Goal: Task Accomplishment & Management: Complete application form

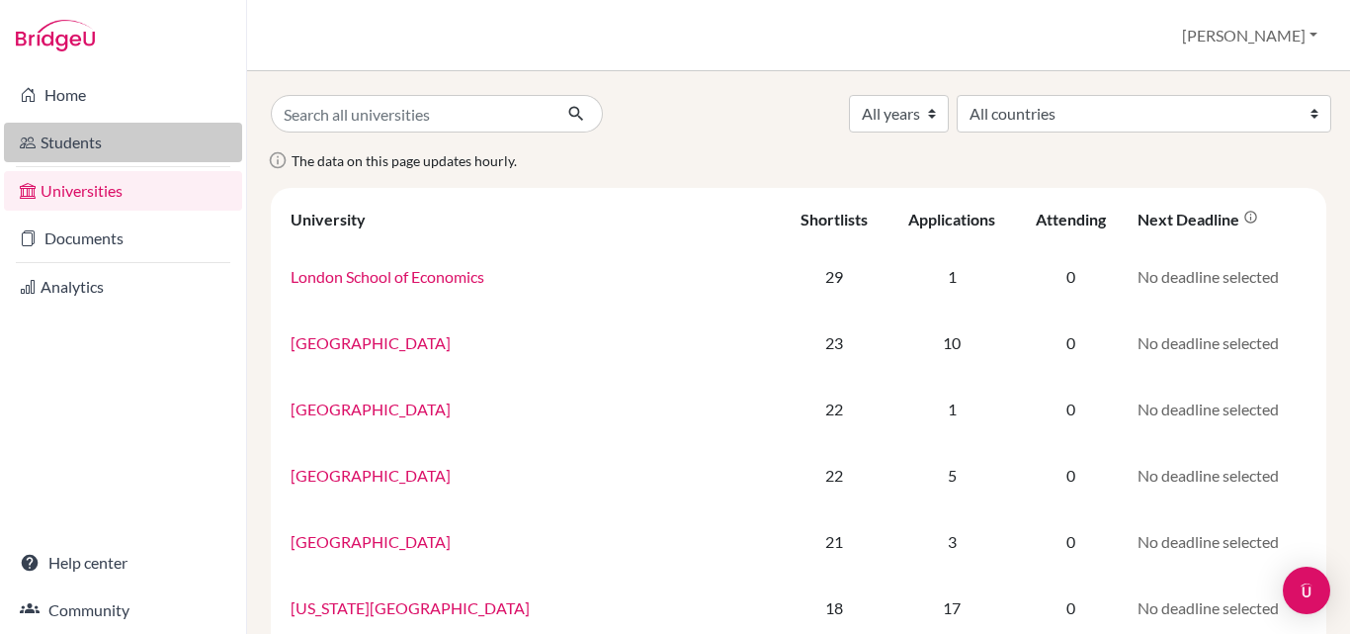
click at [125, 154] on link "Students" at bounding box center [123, 143] width 238 height 40
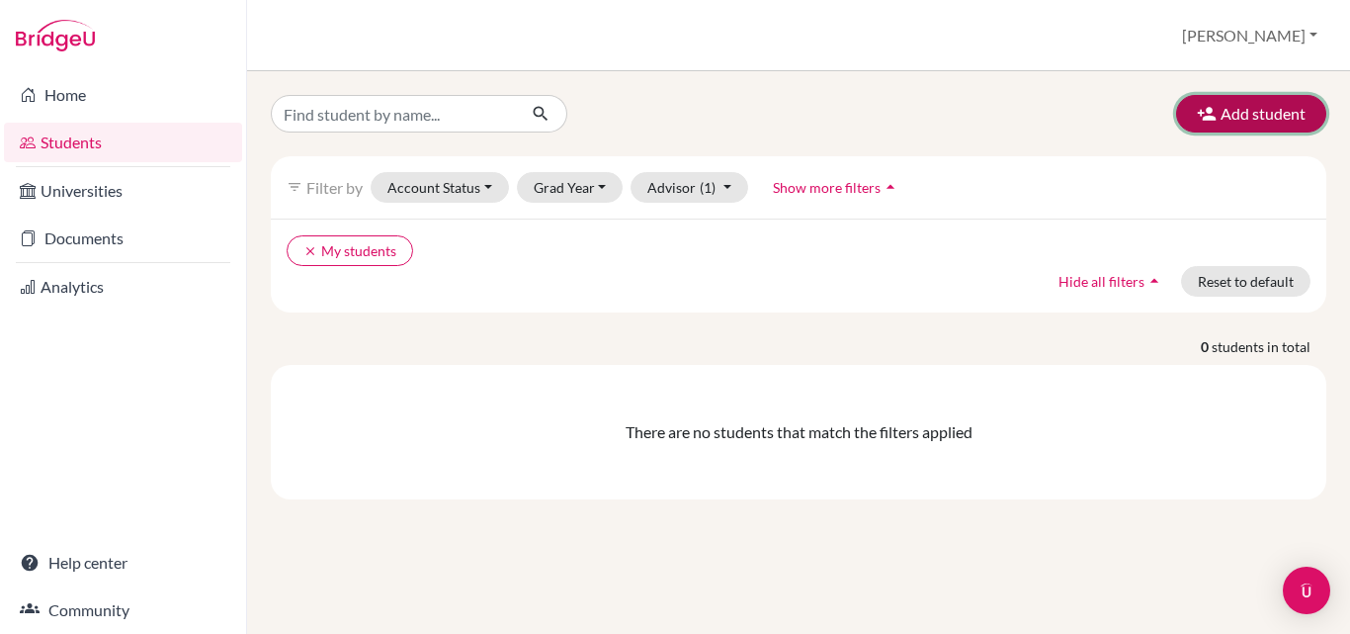
click at [1238, 114] on button "Add student" at bounding box center [1251, 114] width 150 height 38
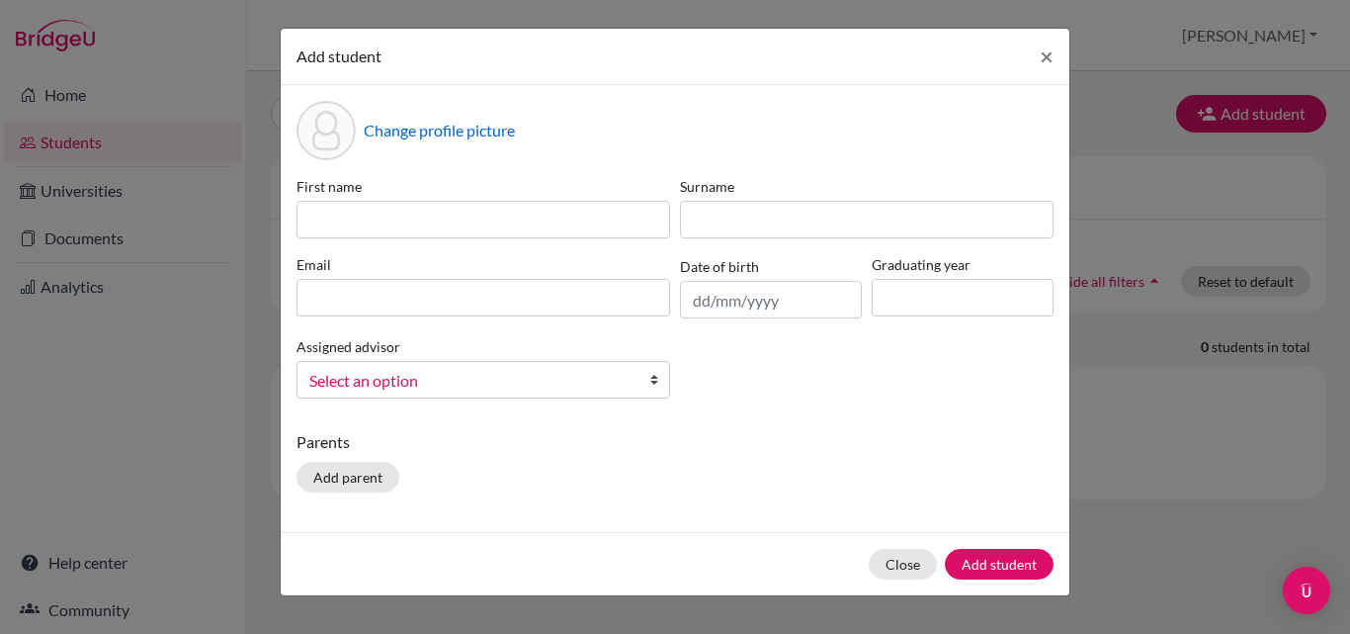
click at [1227, 459] on div "Add student × Change profile picture First name Surname Email Date of birth Gra…" at bounding box center [675, 317] width 1350 height 634
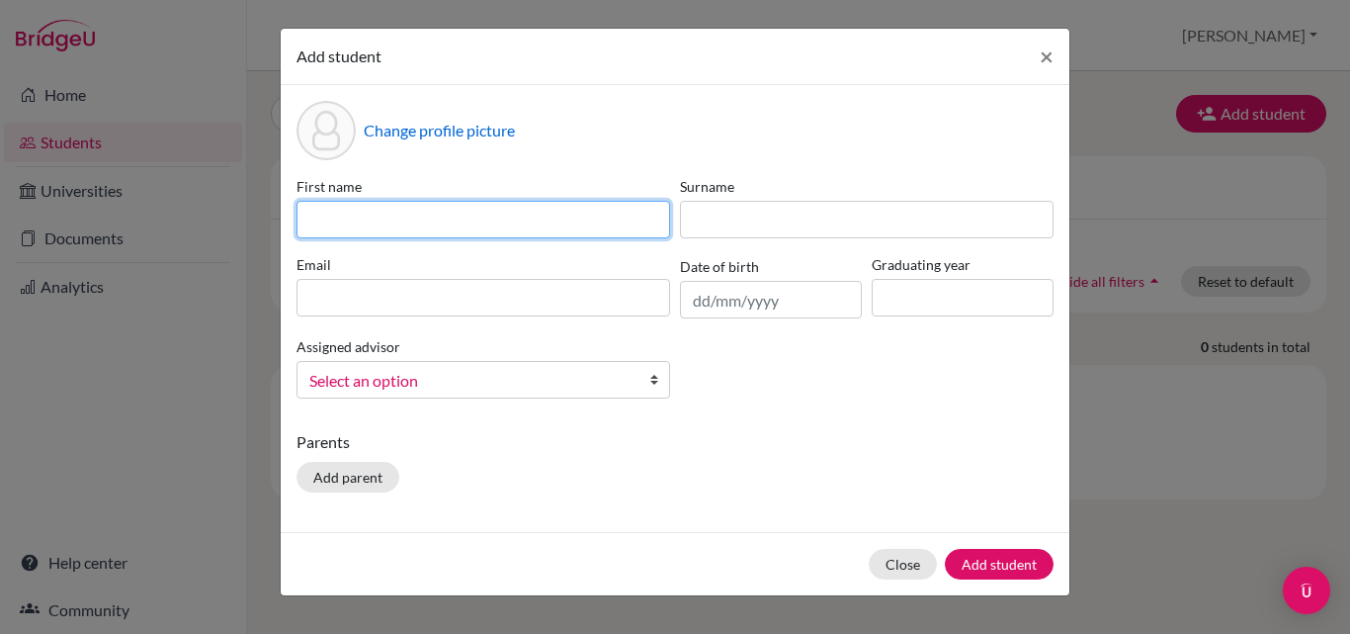
click at [447, 222] on input at bounding box center [484, 220] width 374 height 38
click at [403, 221] on input "aryan." at bounding box center [484, 220] width 374 height 38
type input "a"
type input "aryan"
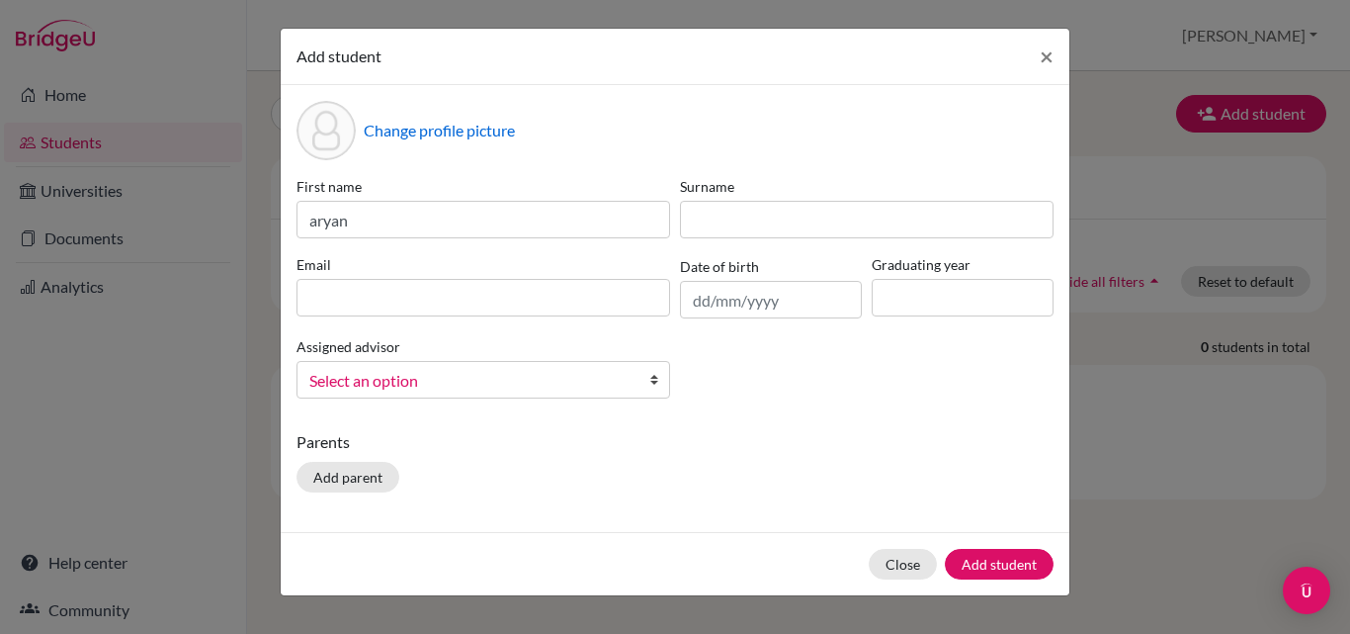
click at [747, 243] on div "First name aryan Surname Email Date of birth Graduating year Assigned advisor A…" at bounding box center [675, 295] width 767 height 238
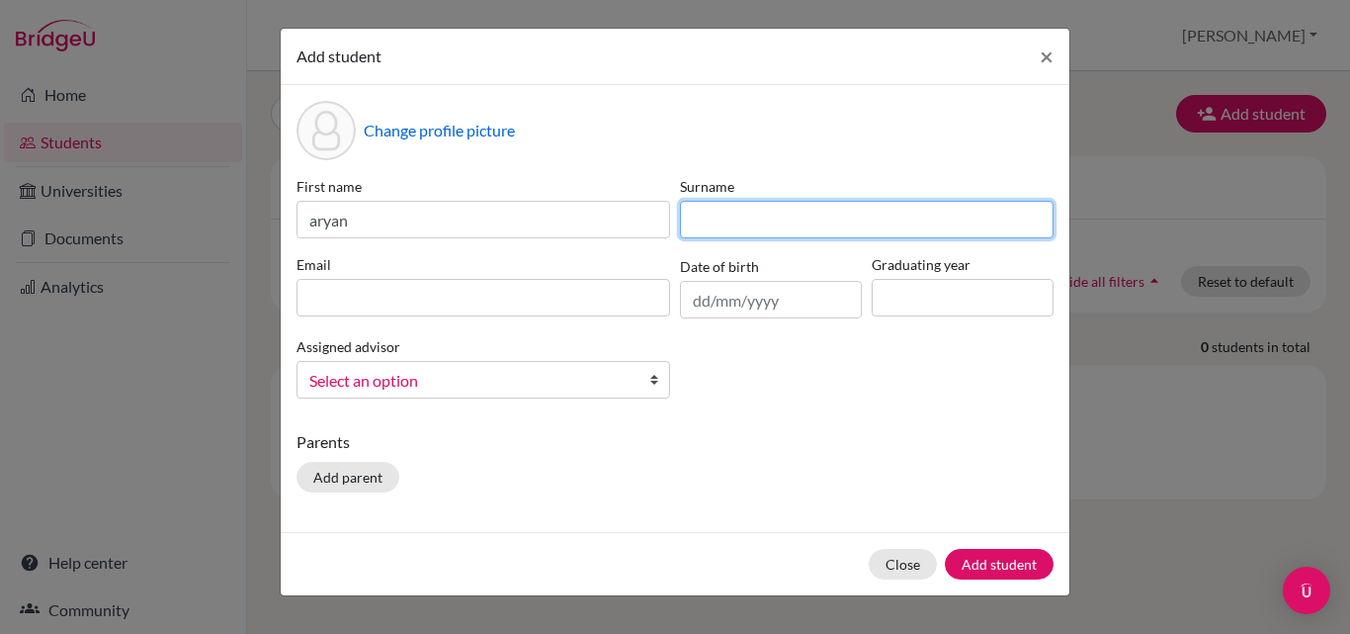
click at [752, 217] on input at bounding box center [867, 220] width 374 height 38
type input "satish"
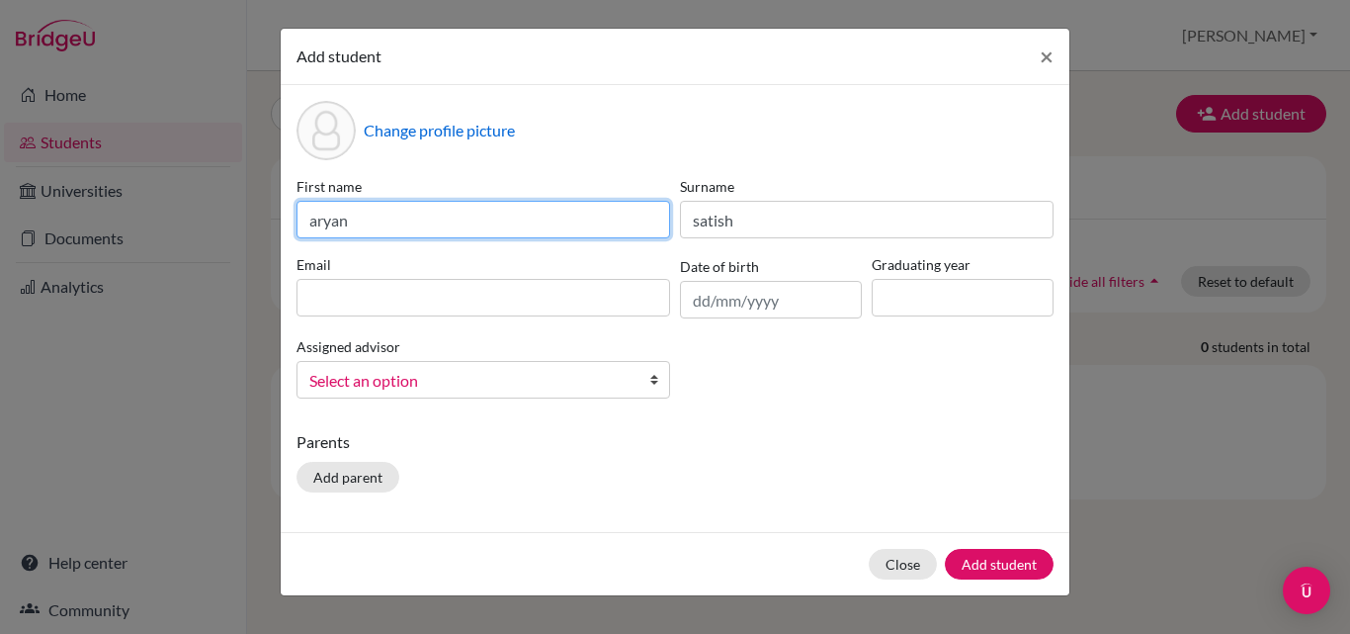
click at [315, 223] on input "aryan" at bounding box center [484, 220] width 374 height 38
type input "Aryan"
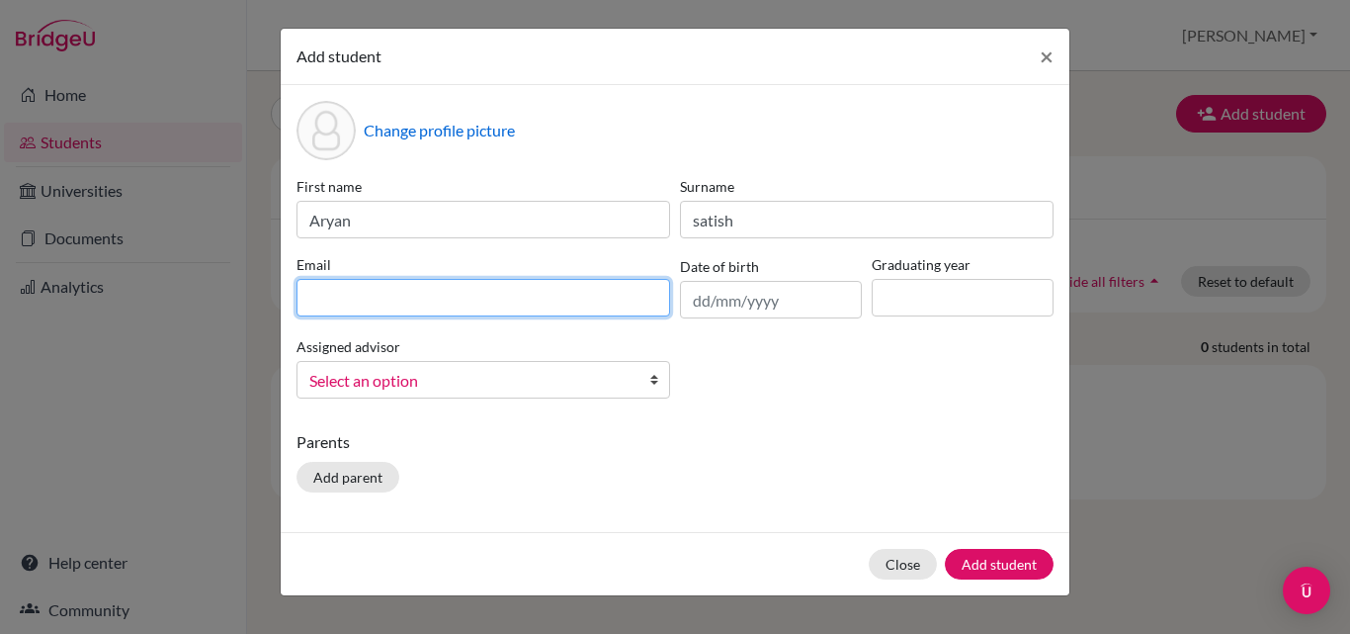
click at [377, 297] on input at bounding box center [484, 298] width 374 height 38
type input "aryan.satish@candorschool.net"
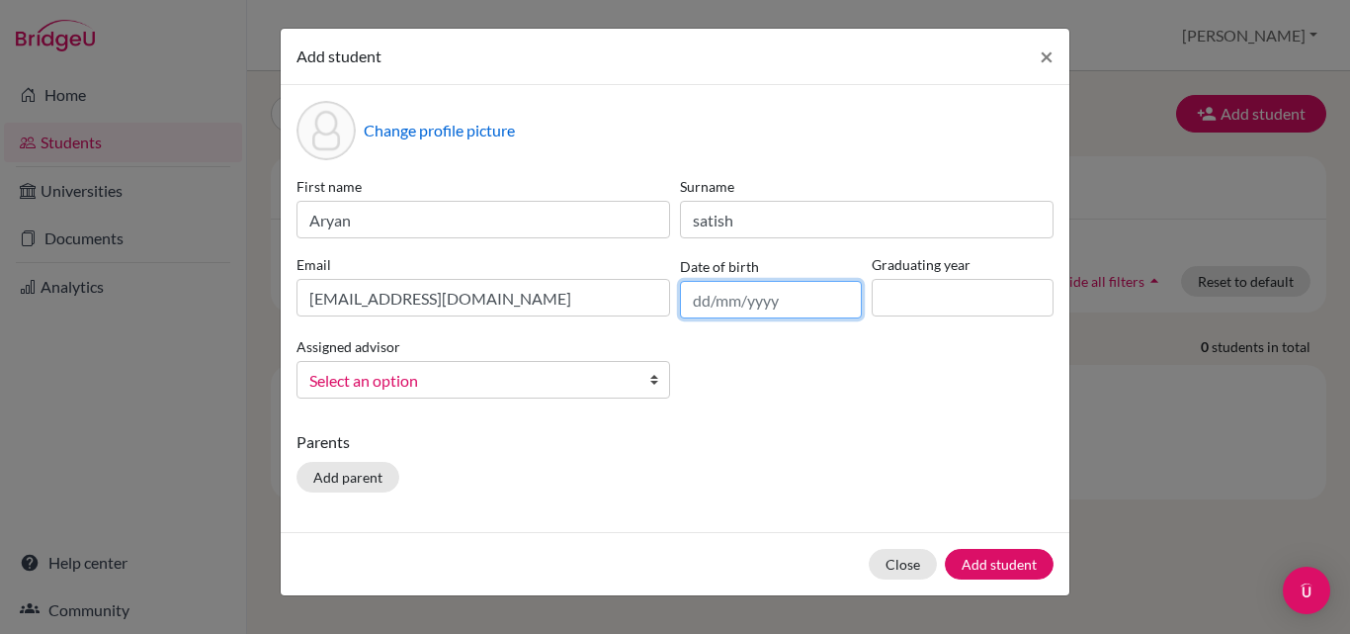
click at [703, 306] on input "text" at bounding box center [771, 300] width 182 height 38
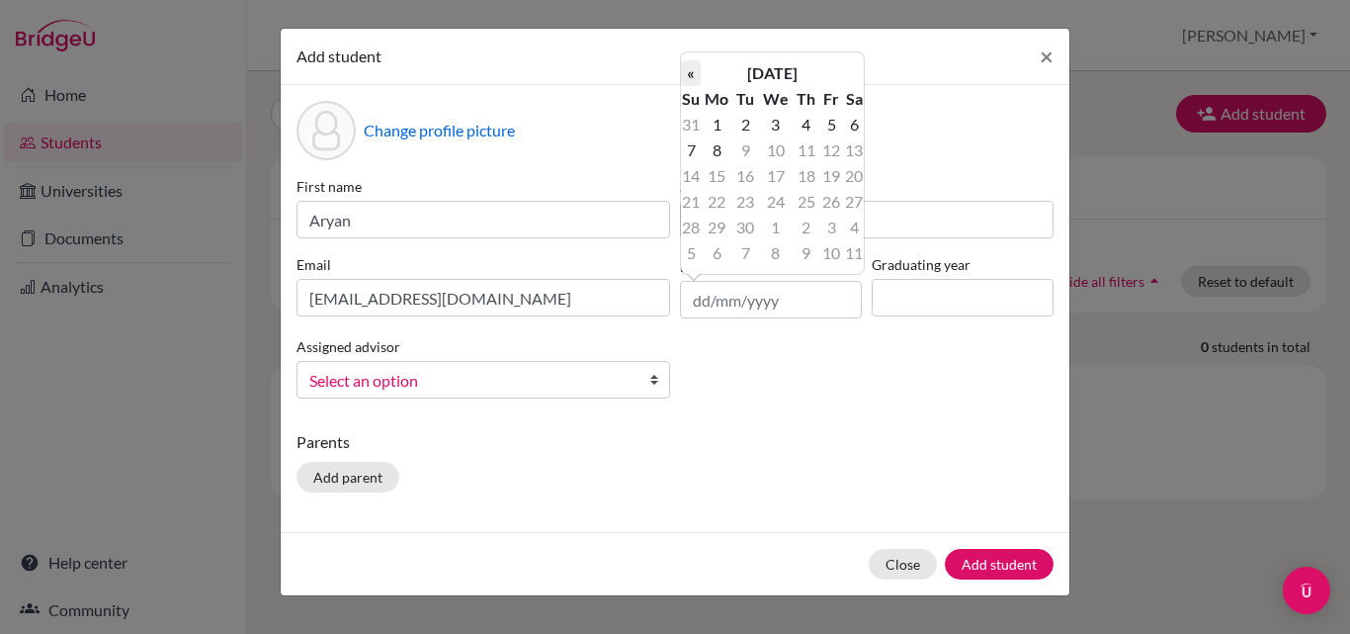
click at [692, 72] on th "«" at bounding box center [691, 73] width 20 height 26
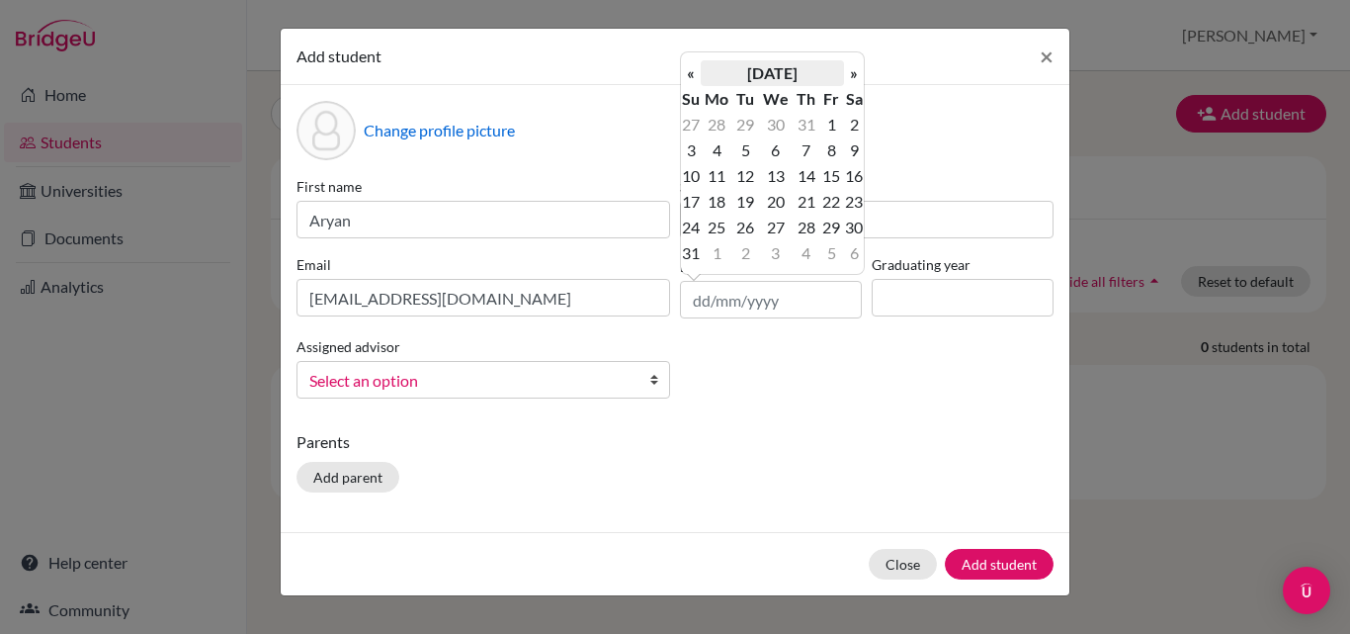
click at [747, 71] on th "August 2025" at bounding box center [772, 73] width 143 height 26
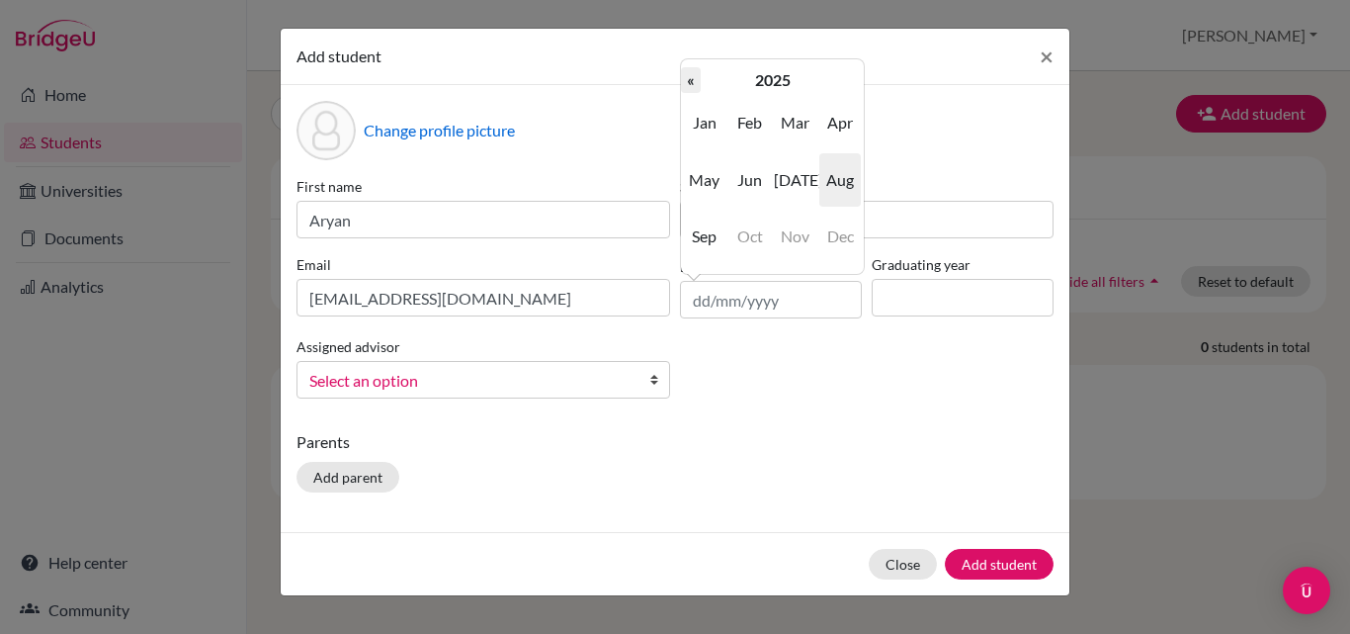
click at [691, 86] on th "«" at bounding box center [691, 80] width 20 height 26
click at [685, 85] on th "«" at bounding box center [691, 80] width 20 height 26
click at [687, 82] on th "«" at bounding box center [691, 80] width 20 height 26
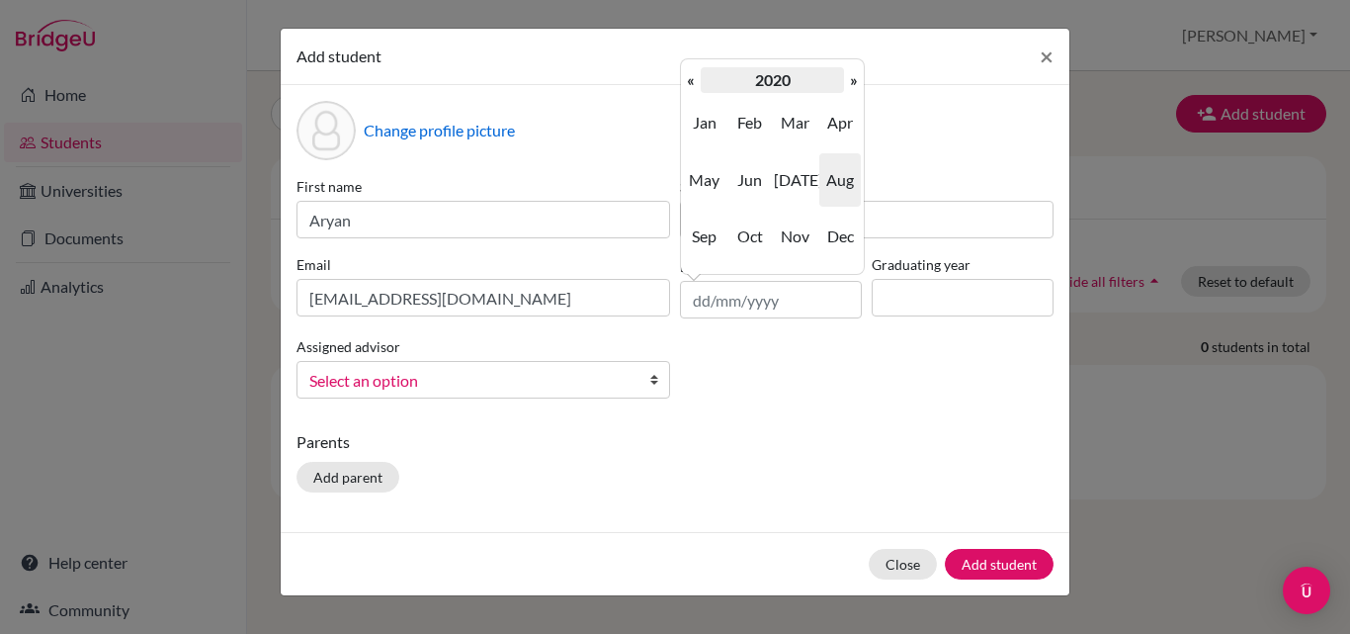
click at [781, 78] on th "2020" at bounding box center [772, 80] width 143 height 26
click at [690, 79] on th "«" at bounding box center [691, 80] width 20 height 26
click at [845, 83] on th "»" at bounding box center [854, 80] width 20 height 26
click at [696, 81] on th "«" at bounding box center [691, 80] width 20 height 26
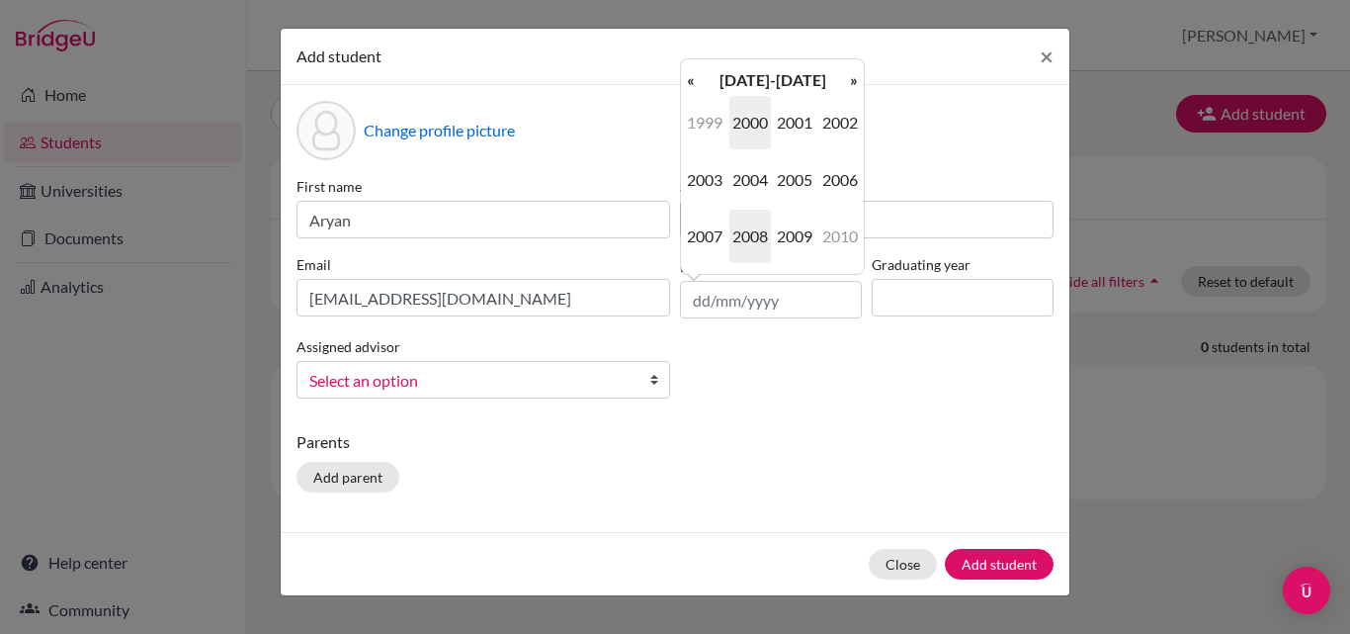
click at [759, 237] on span "2008" at bounding box center [750, 236] width 42 height 53
click at [758, 228] on span "Oct" at bounding box center [750, 236] width 42 height 53
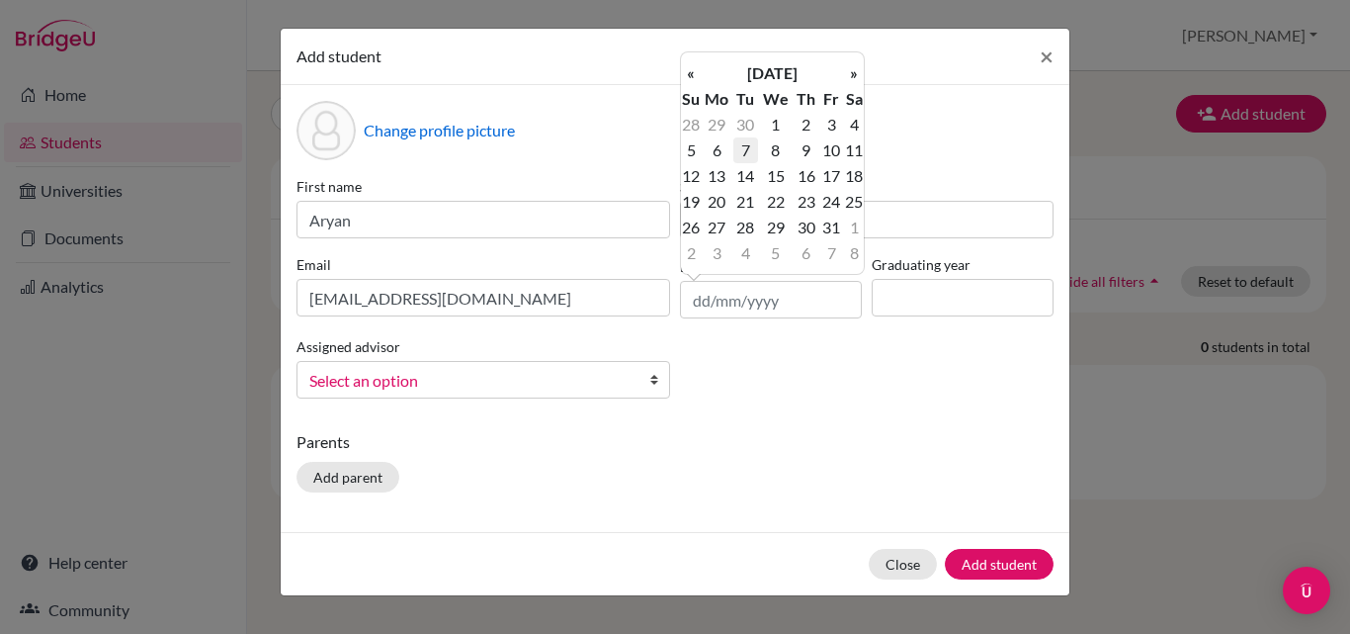
click at [747, 155] on td "7" at bounding box center [745, 150] width 25 height 26
type input "07/10/2008"
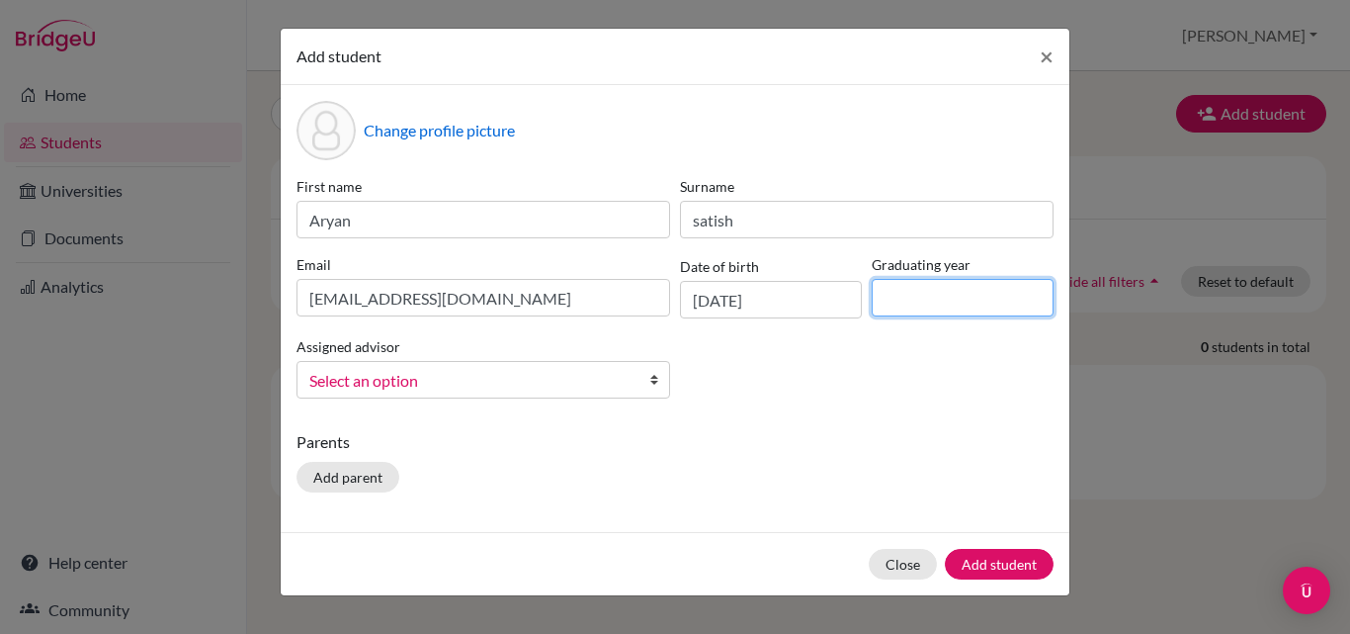
click at [910, 301] on input at bounding box center [963, 298] width 182 height 38
type input "2027"
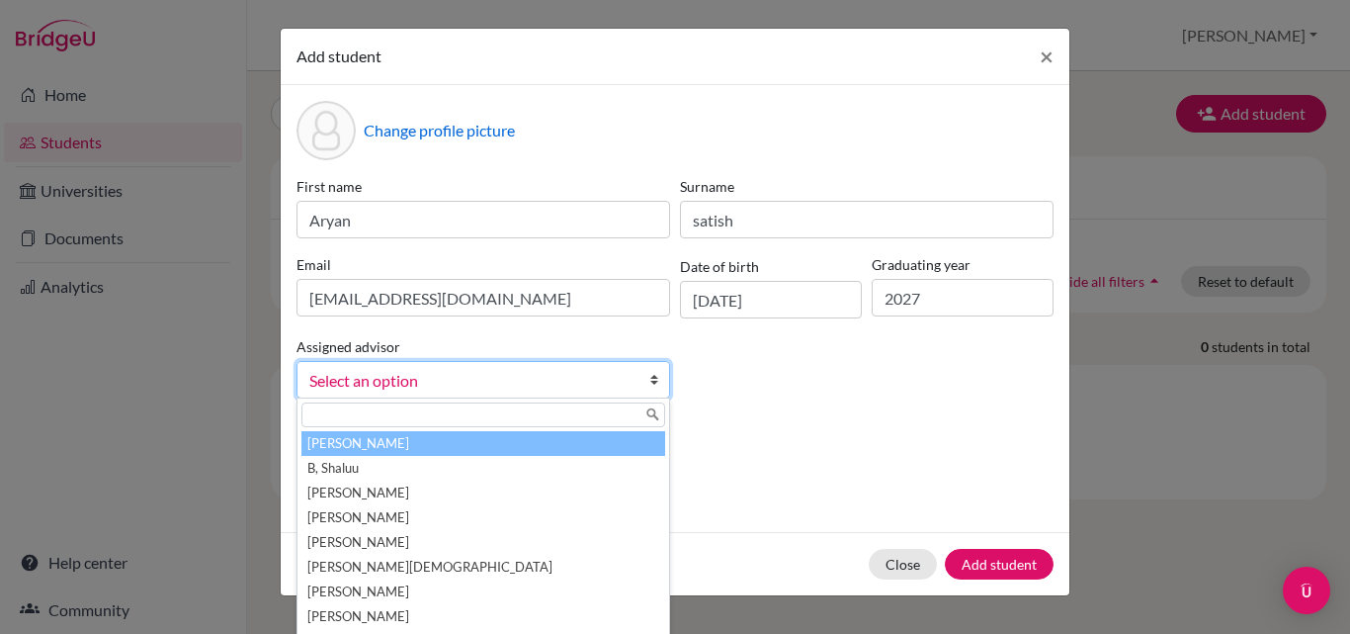
click at [626, 383] on link "Select an option" at bounding box center [484, 380] width 374 height 38
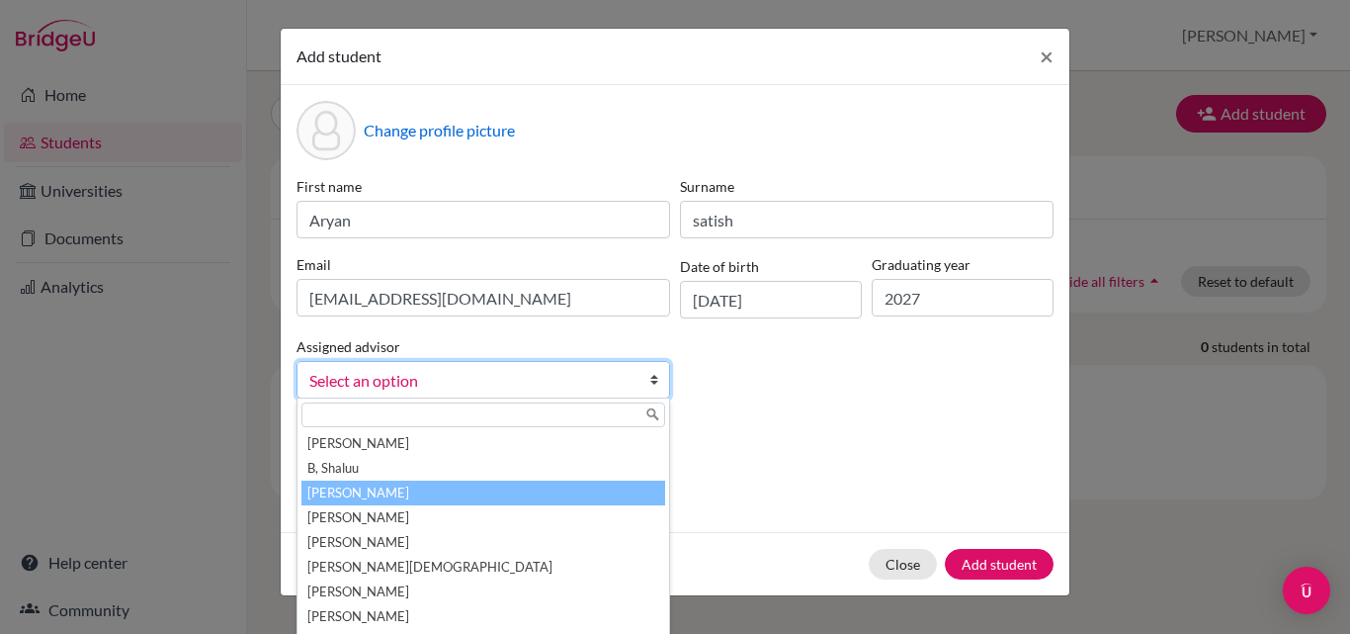
click at [468, 492] on li "Boaz, Priscilla" at bounding box center [483, 492] width 364 height 25
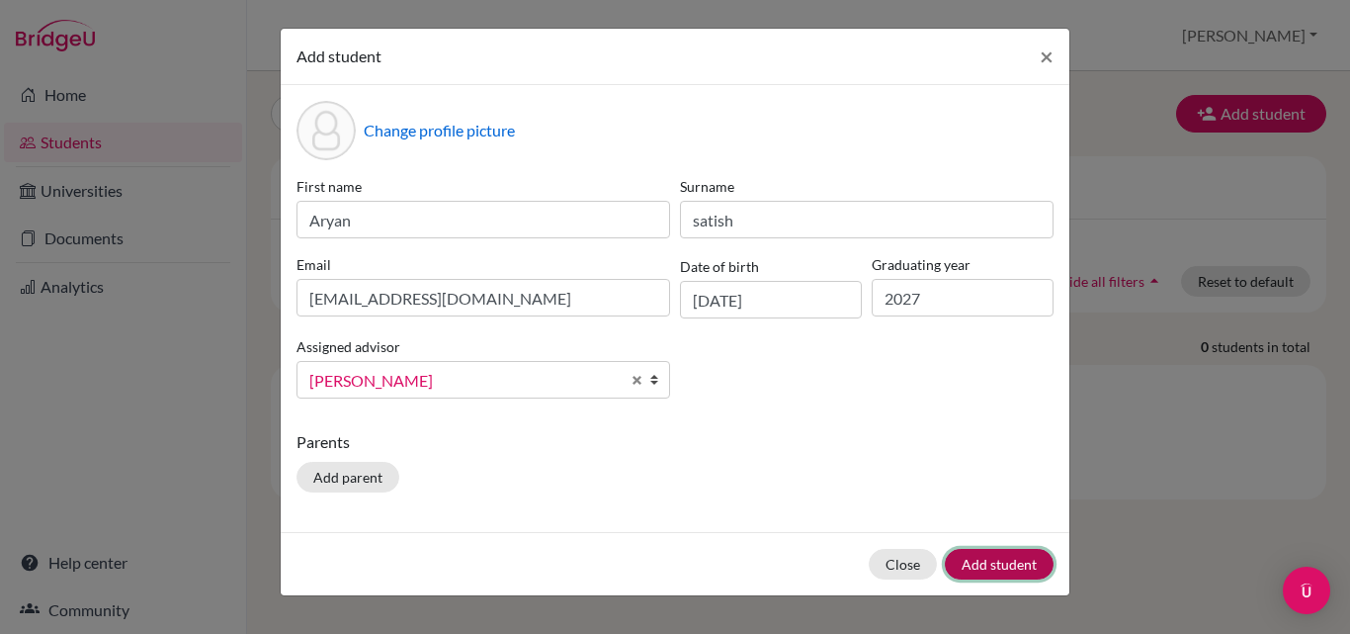
click at [997, 560] on button "Add student" at bounding box center [999, 564] width 109 height 31
